Goal: Find specific page/section: Find specific page/section

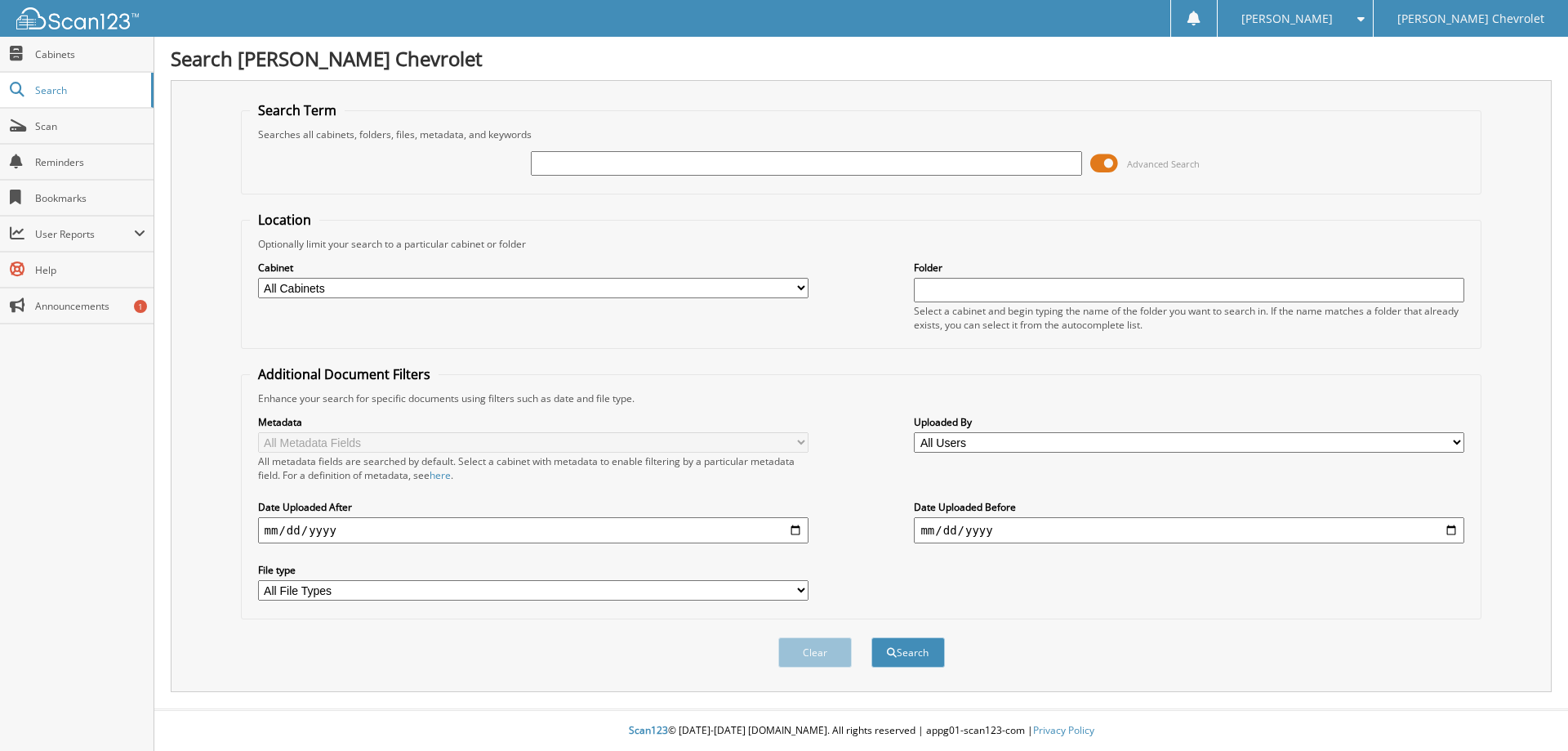
click at [646, 167] on input "text" at bounding box center [806, 163] width 550 height 25
type input "auxier brandon"
click at [871, 638] on button "Search" at bounding box center [908, 653] width 74 height 30
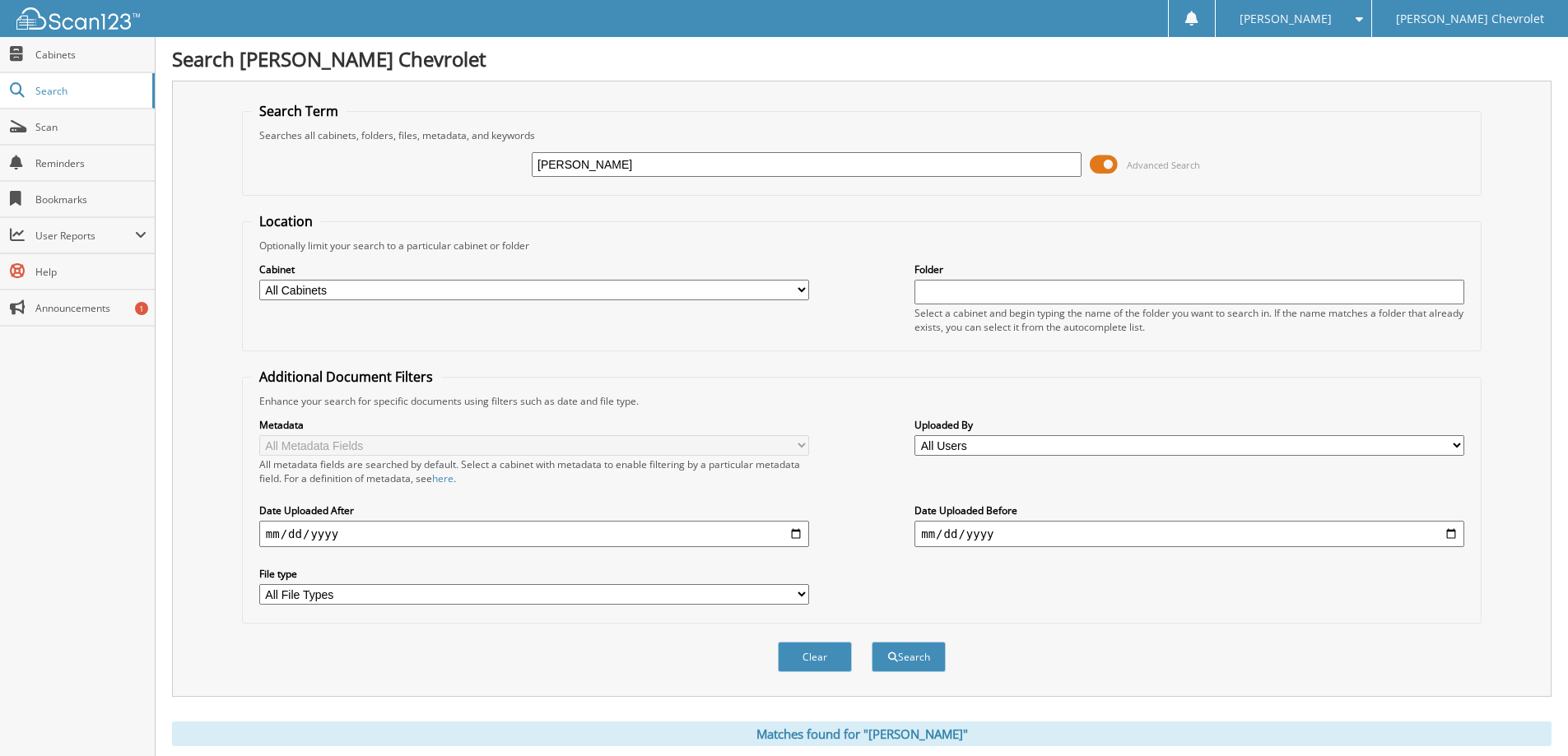
drag, startPoint x: 486, startPoint y: 166, endPoint x: 444, endPoint y: 166, distance: 42.0
click at [445, 166] on div "auxier brandon Advanced Search" at bounding box center [862, 164] width 1221 height 44
type input "[PERSON_NAME]"
click at [871, 642] on button "Search" at bounding box center [908, 657] width 74 height 31
click at [593, 166] on input "Brandon" at bounding box center [806, 164] width 549 height 25
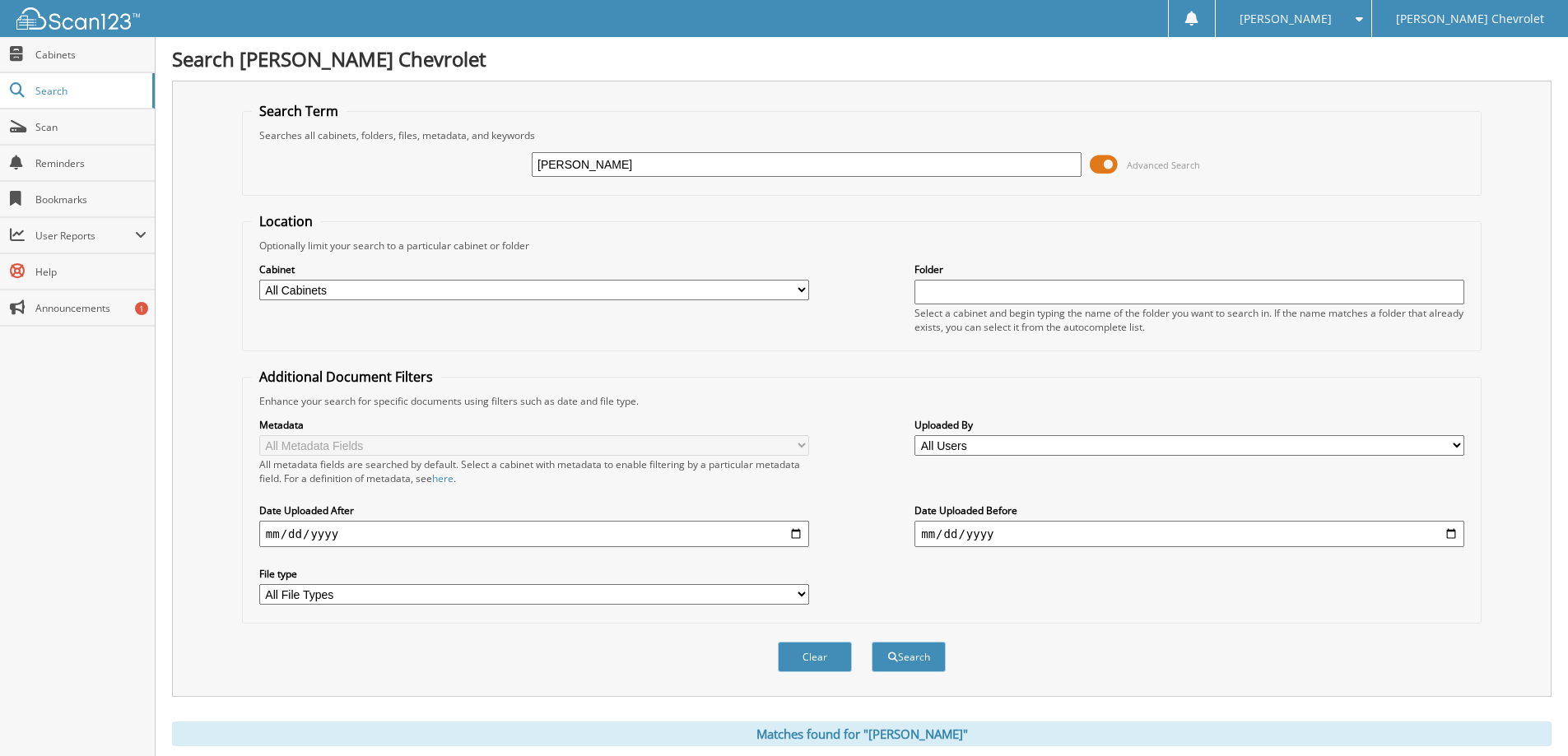
type input "Brandon auxier"
click at [871, 642] on button "Search" at bounding box center [908, 657] width 74 height 31
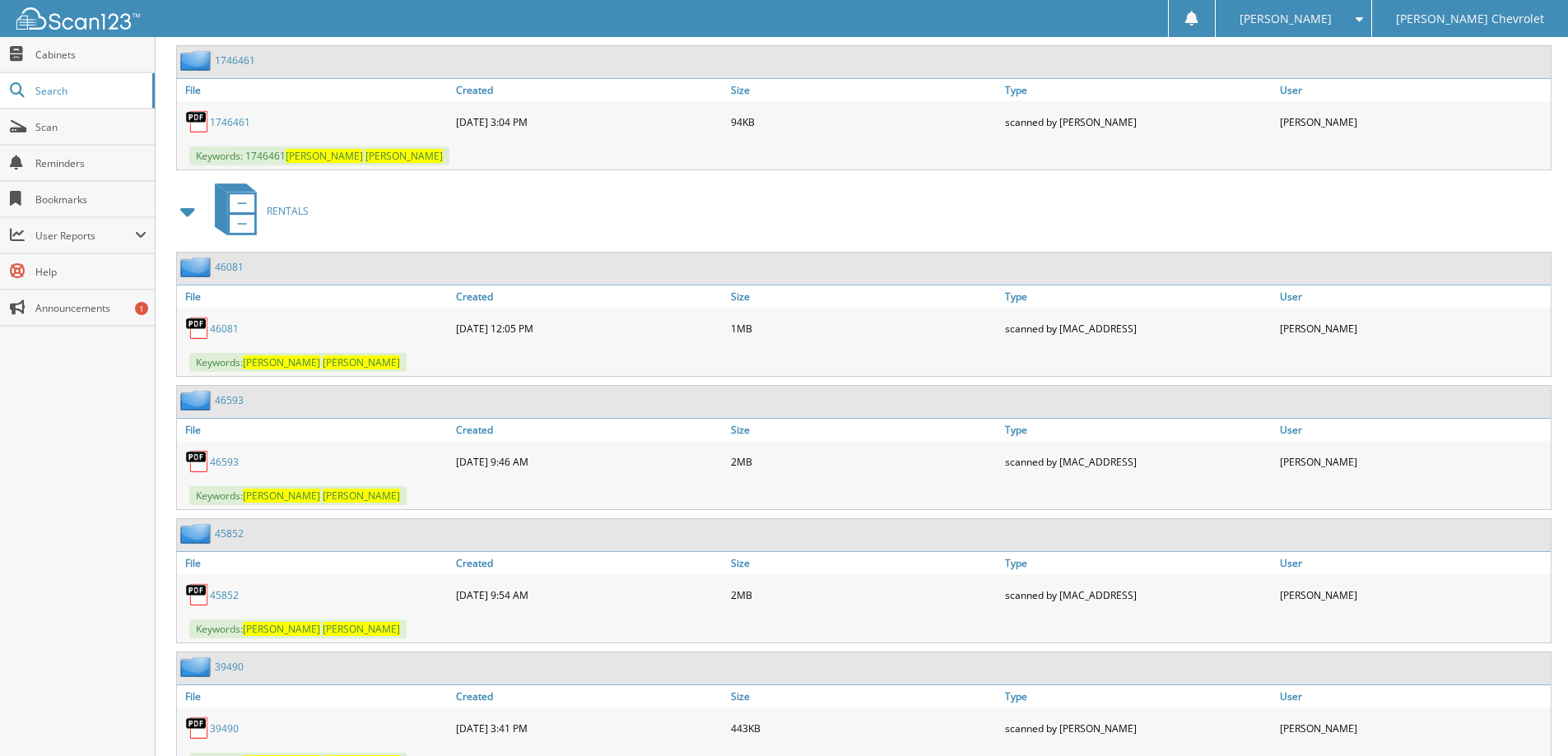
scroll to position [2303, 0]
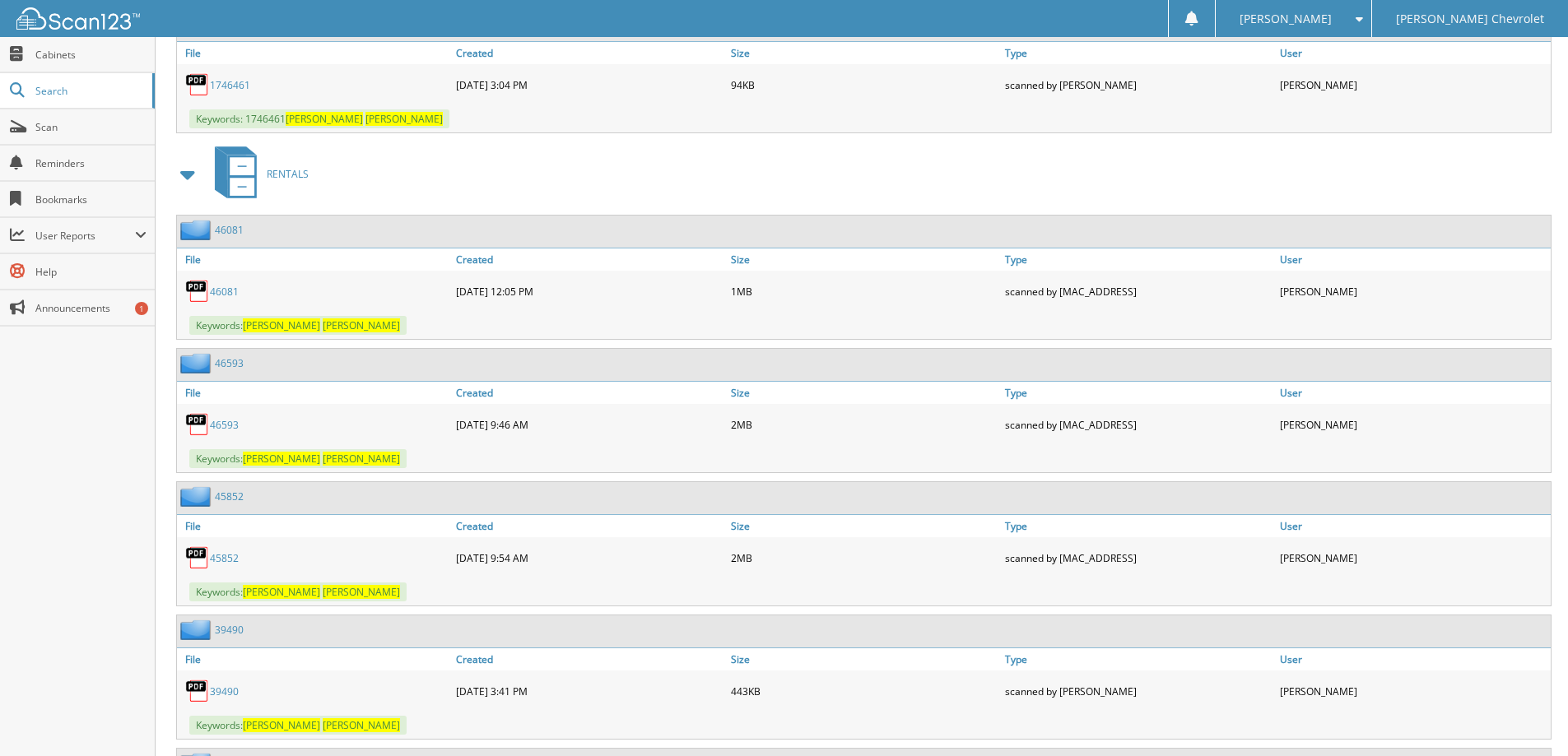
click at [233, 226] on link "46081" at bounding box center [229, 230] width 29 height 14
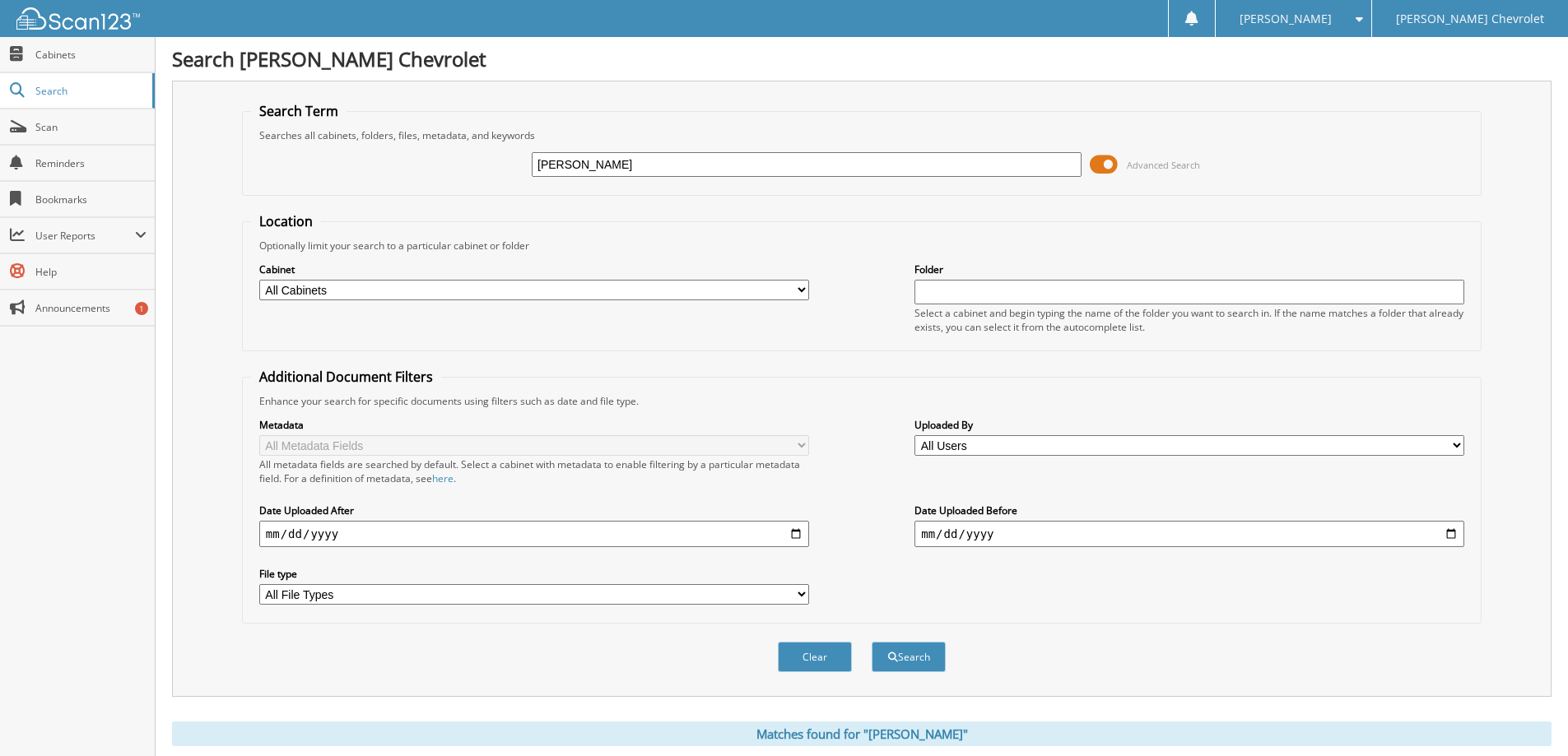
click at [871, 642] on button "Search" at bounding box center [908, 657] width 74 height 31
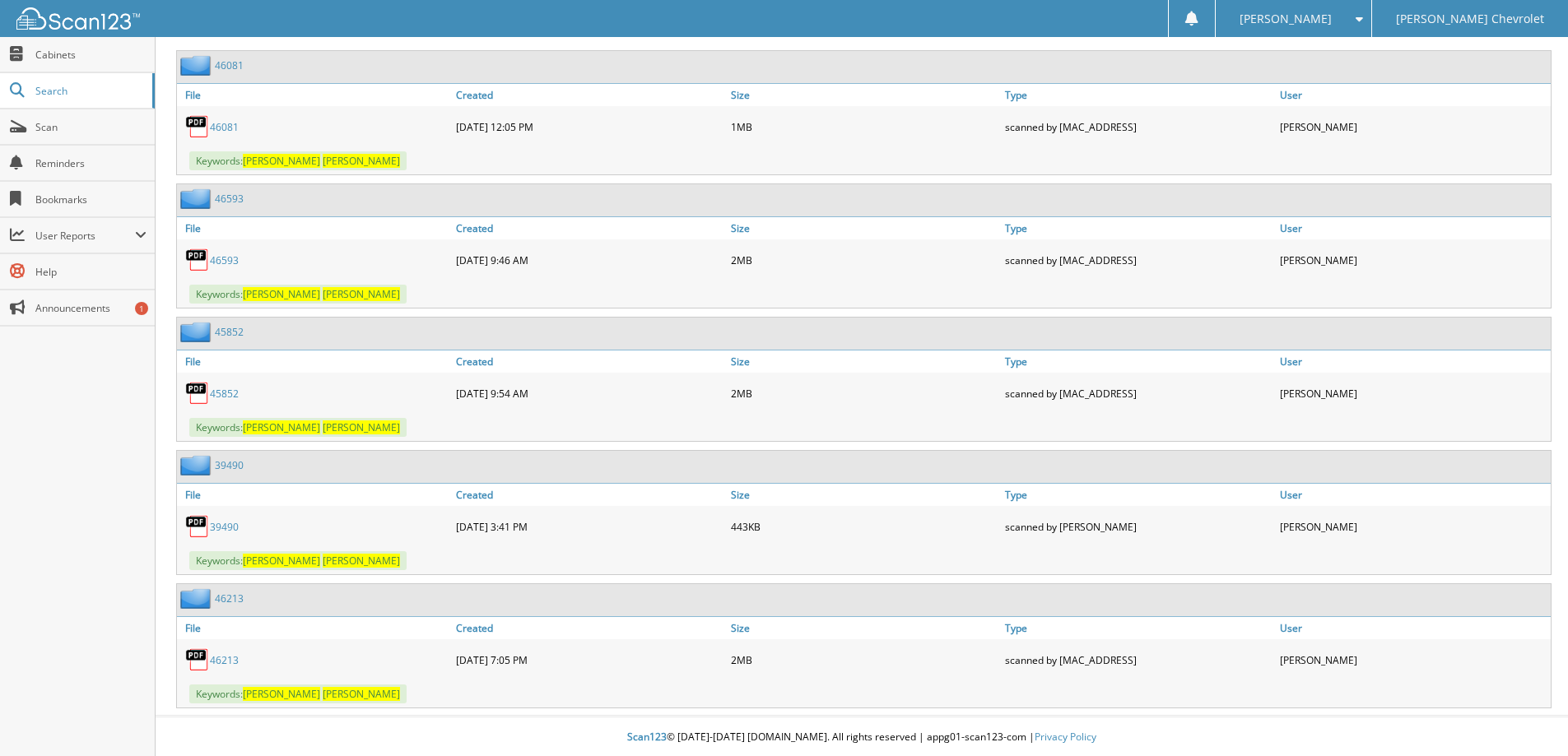
scroll to position [2470, 0]
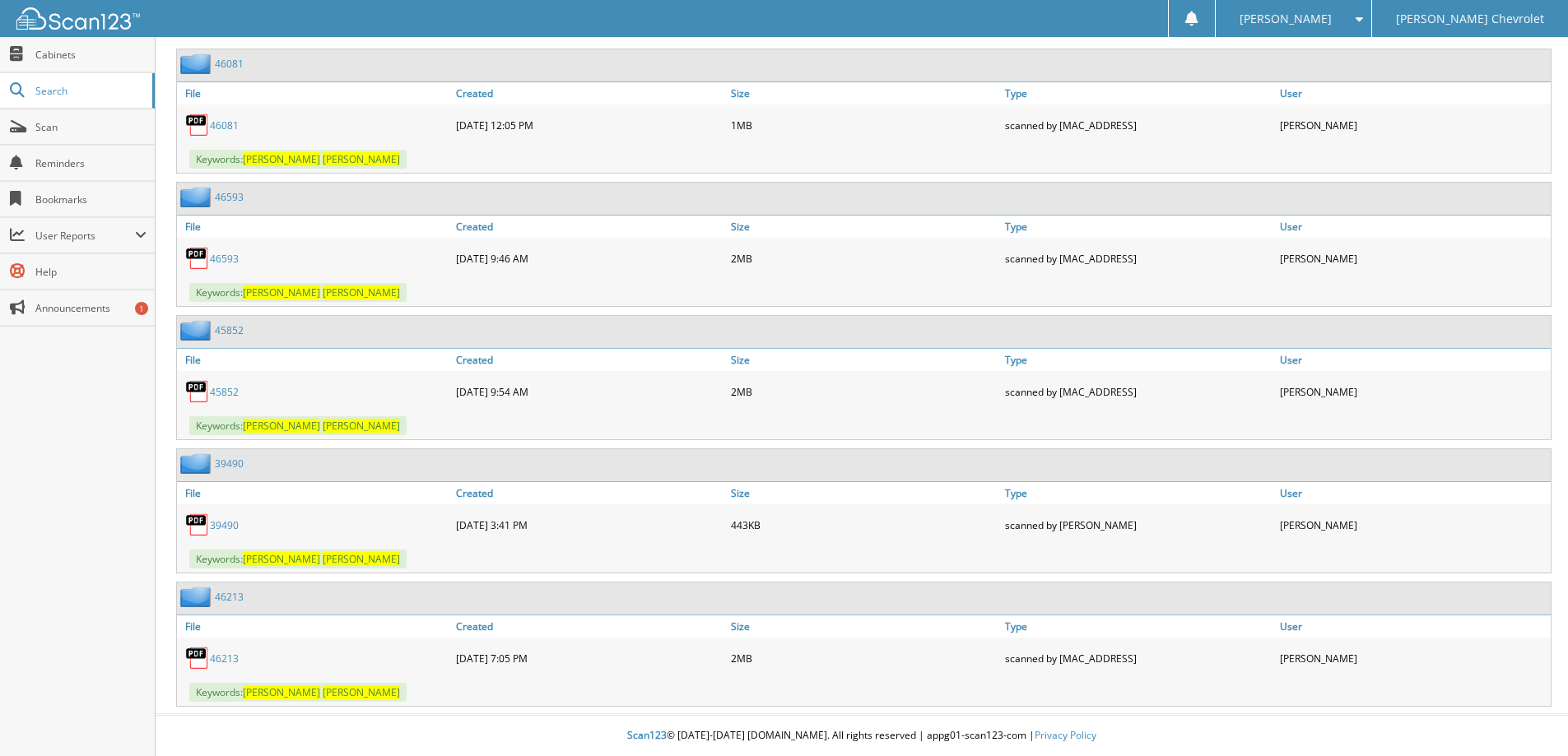
click at [231, 329] on link "45852" at bounding box center [229, 330] width 29 height 14
